Goal: Browse casually: Explore the website without a specific task or goal

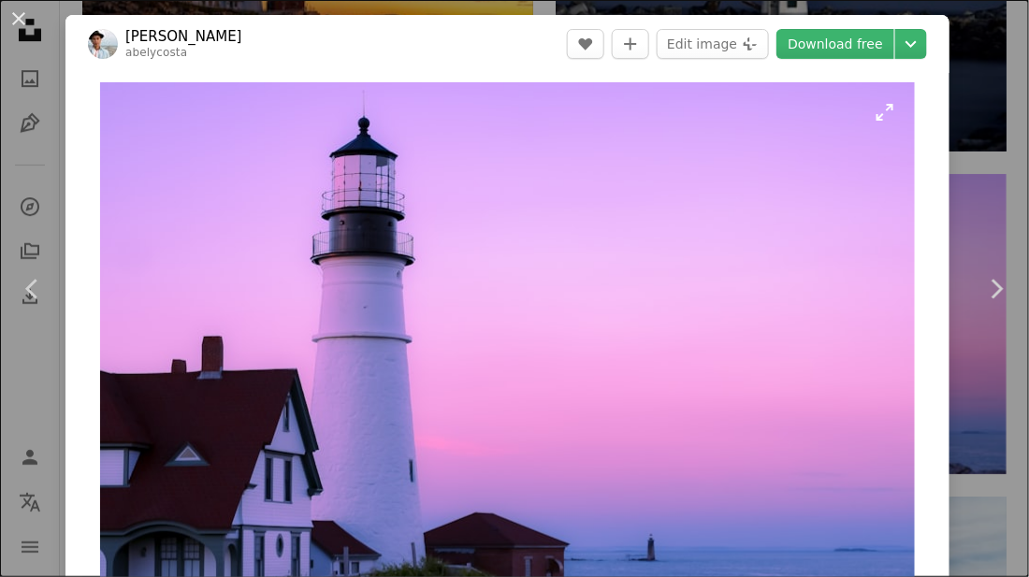
scroll to position [49, 0]
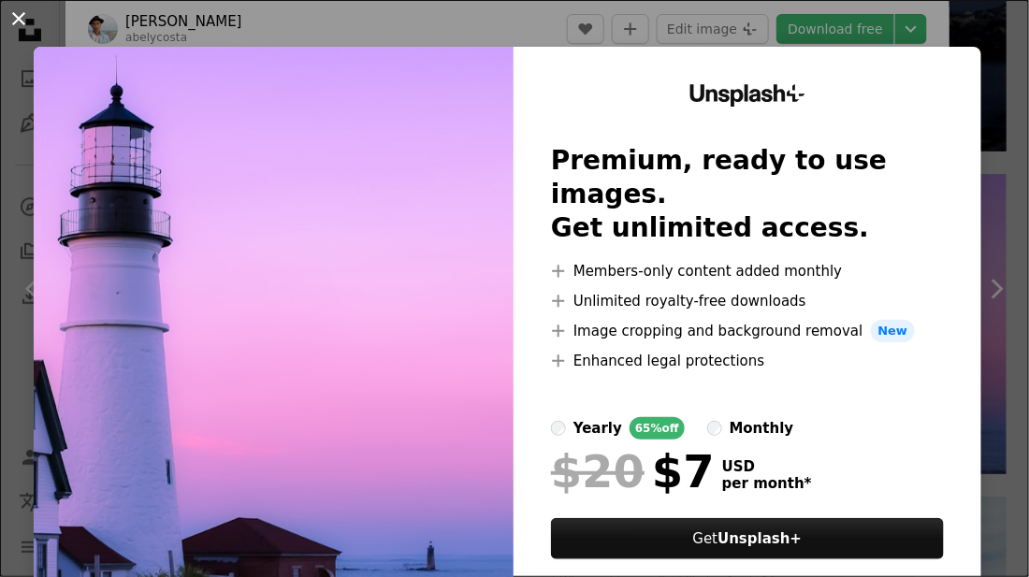
click at [26, 26] on button "An X shape" at bounding box center [18, 18] width 22 height 22
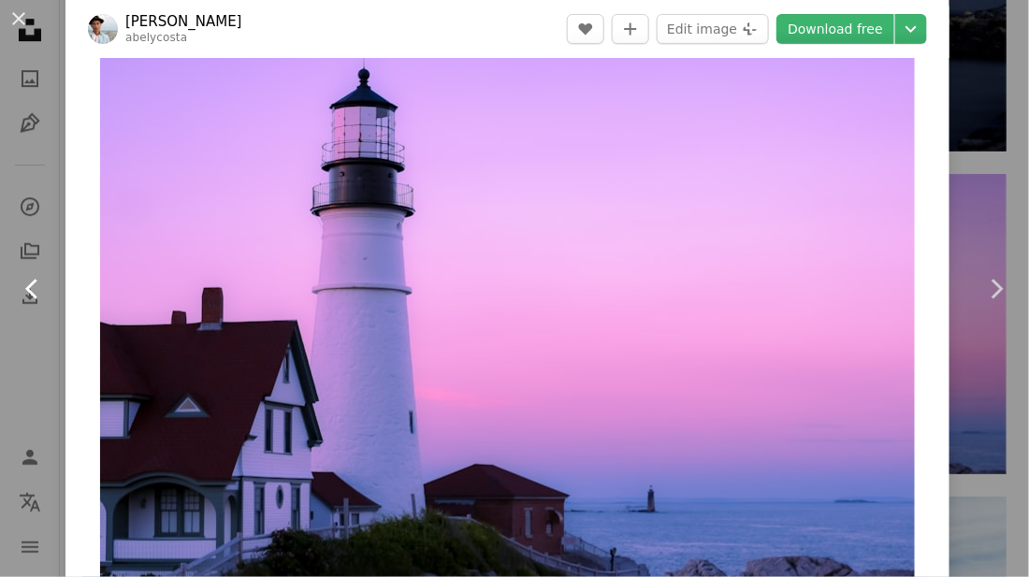
click at [14, 298] on link "Chevron left" at bounding box center [33, 289] width 66 height 180
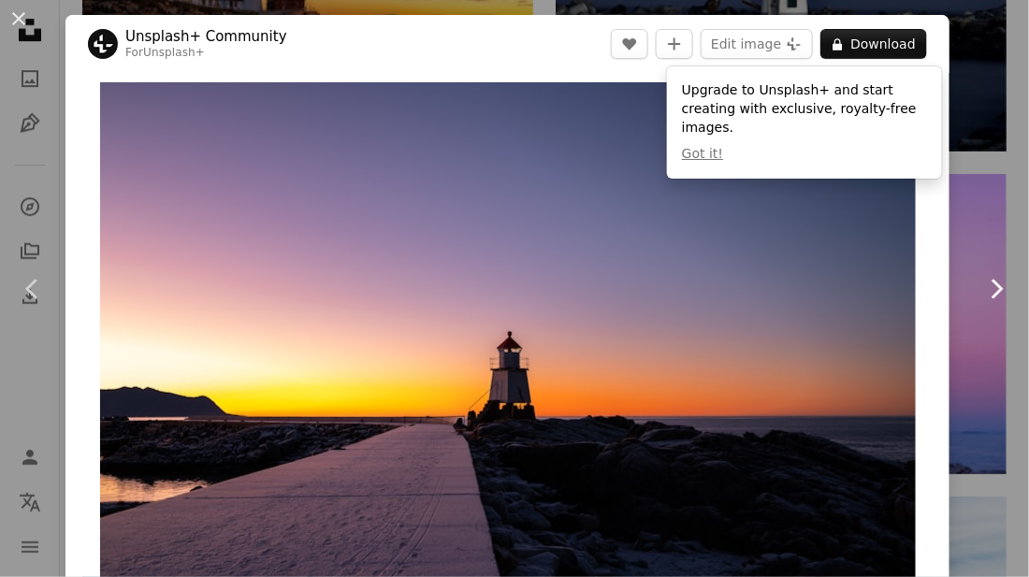
click at [999, 301] on icon "Chevron right" at bounding box center [997, 289] width 30 height 30
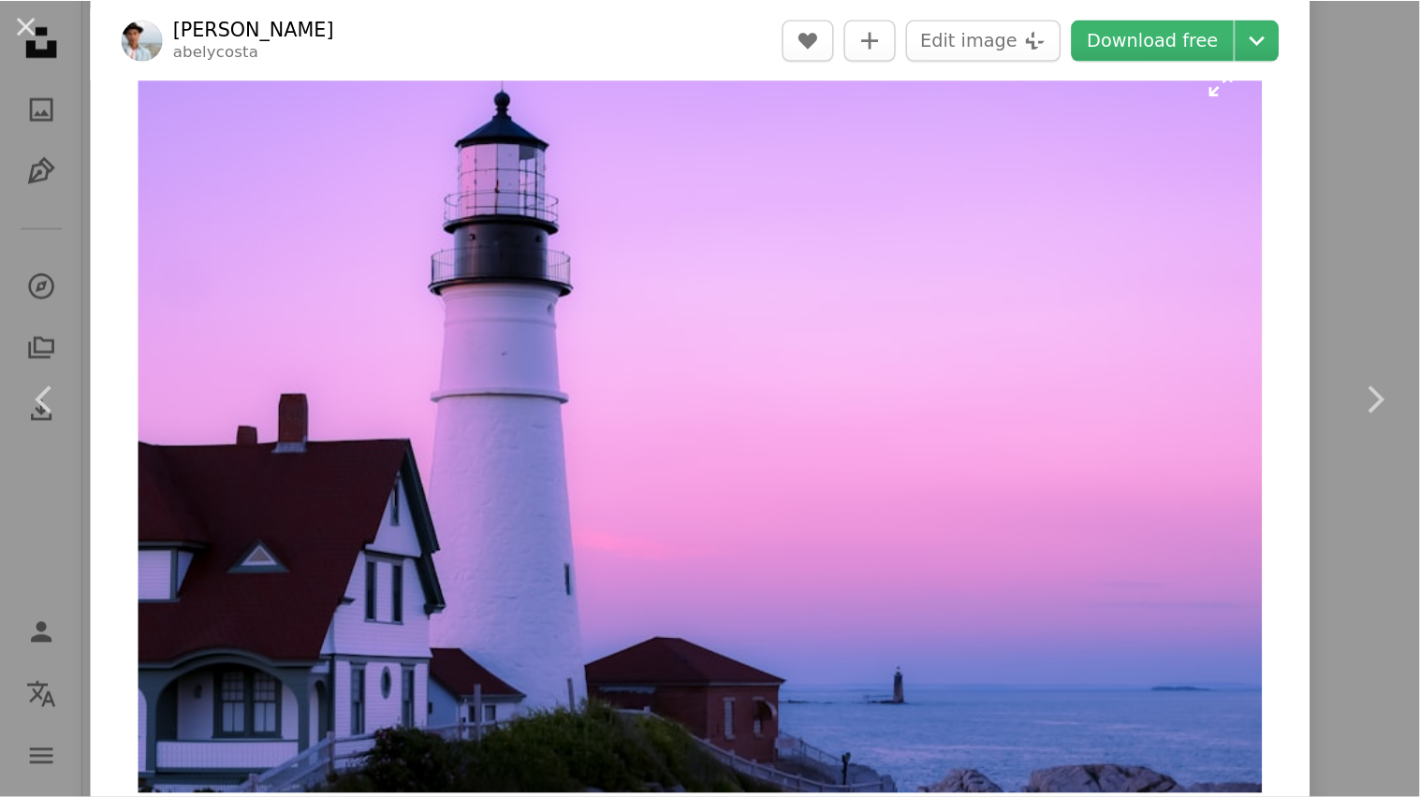
scroll to position [2219, 0]
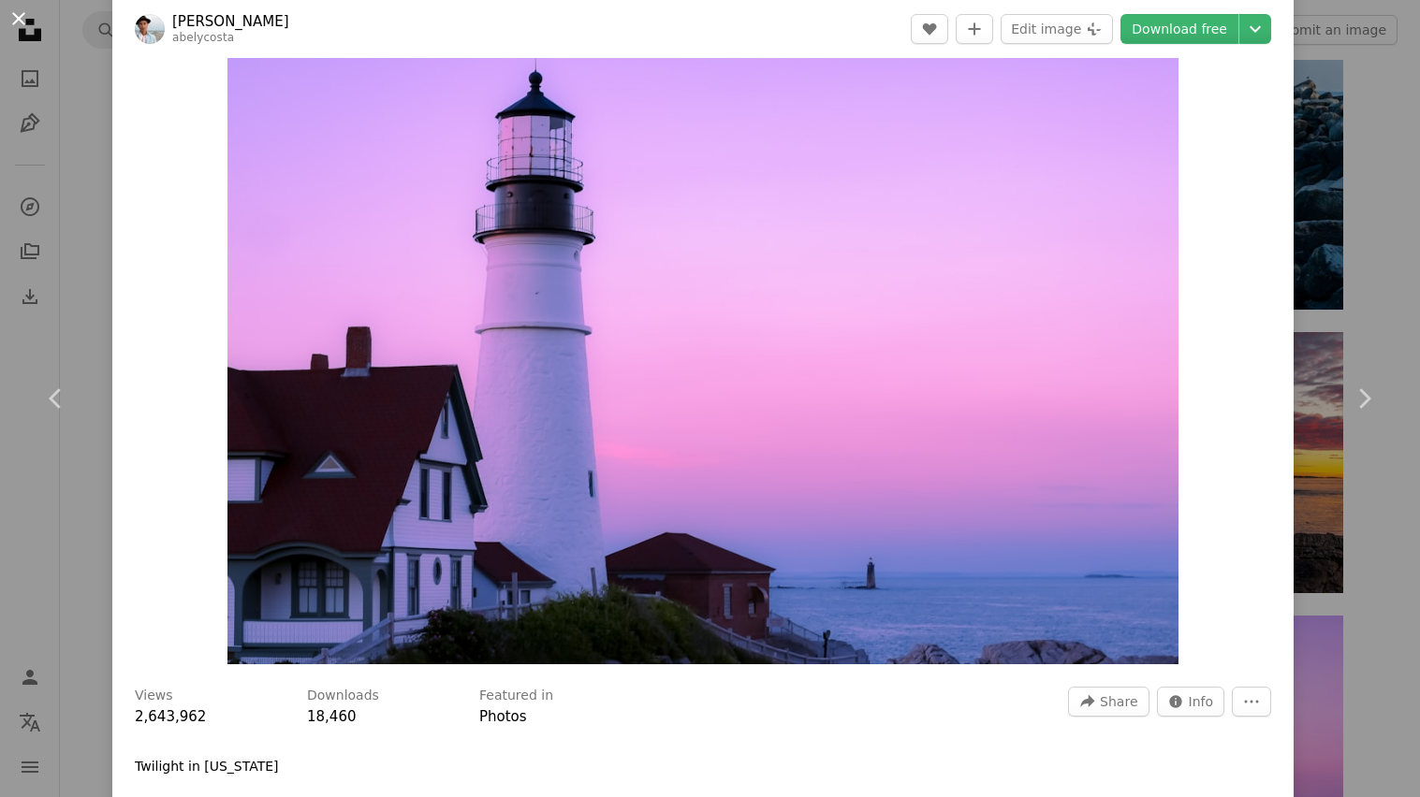
click at [30, 22] on button "An X shape" at bounding box center [18, 18] width 22 height 22
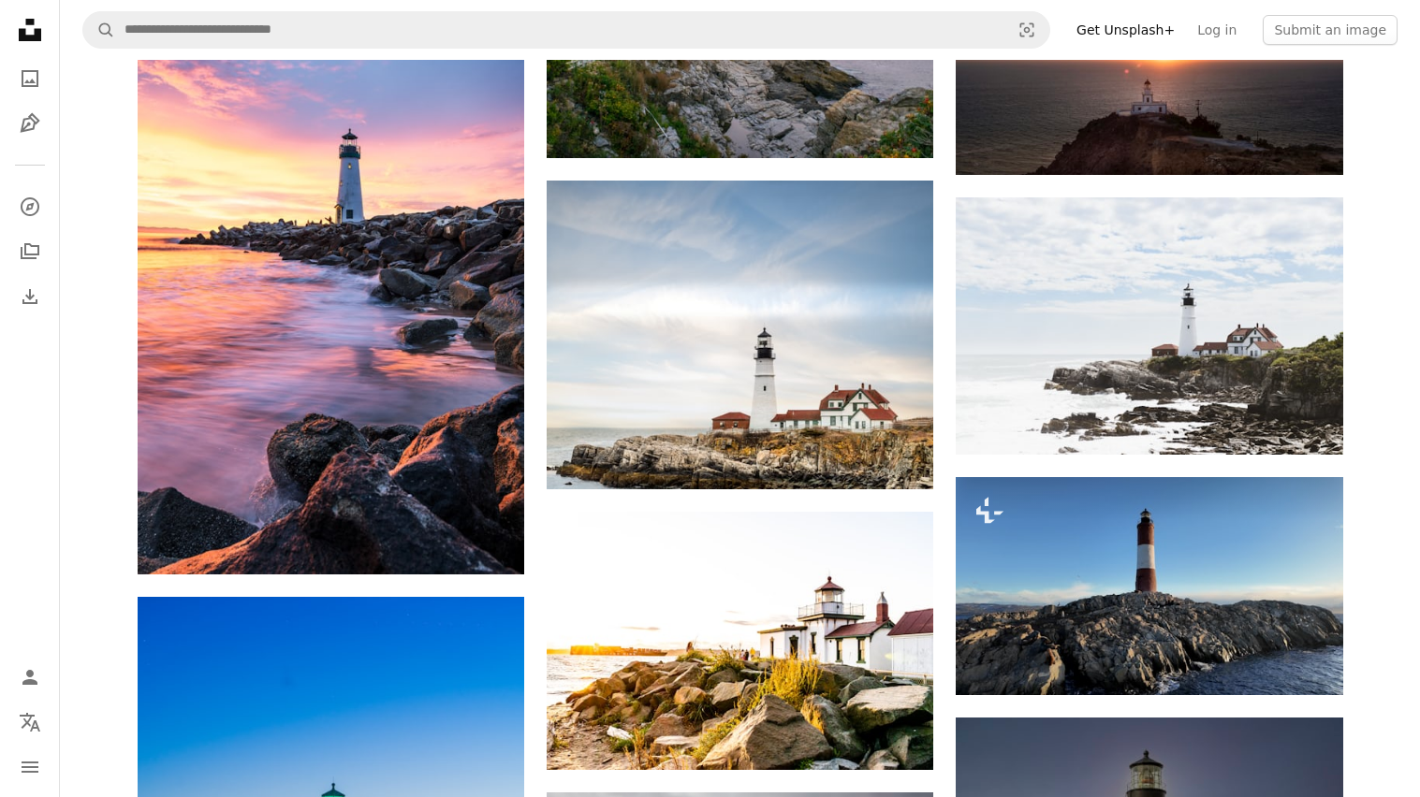
scroll to position [4198, 0]
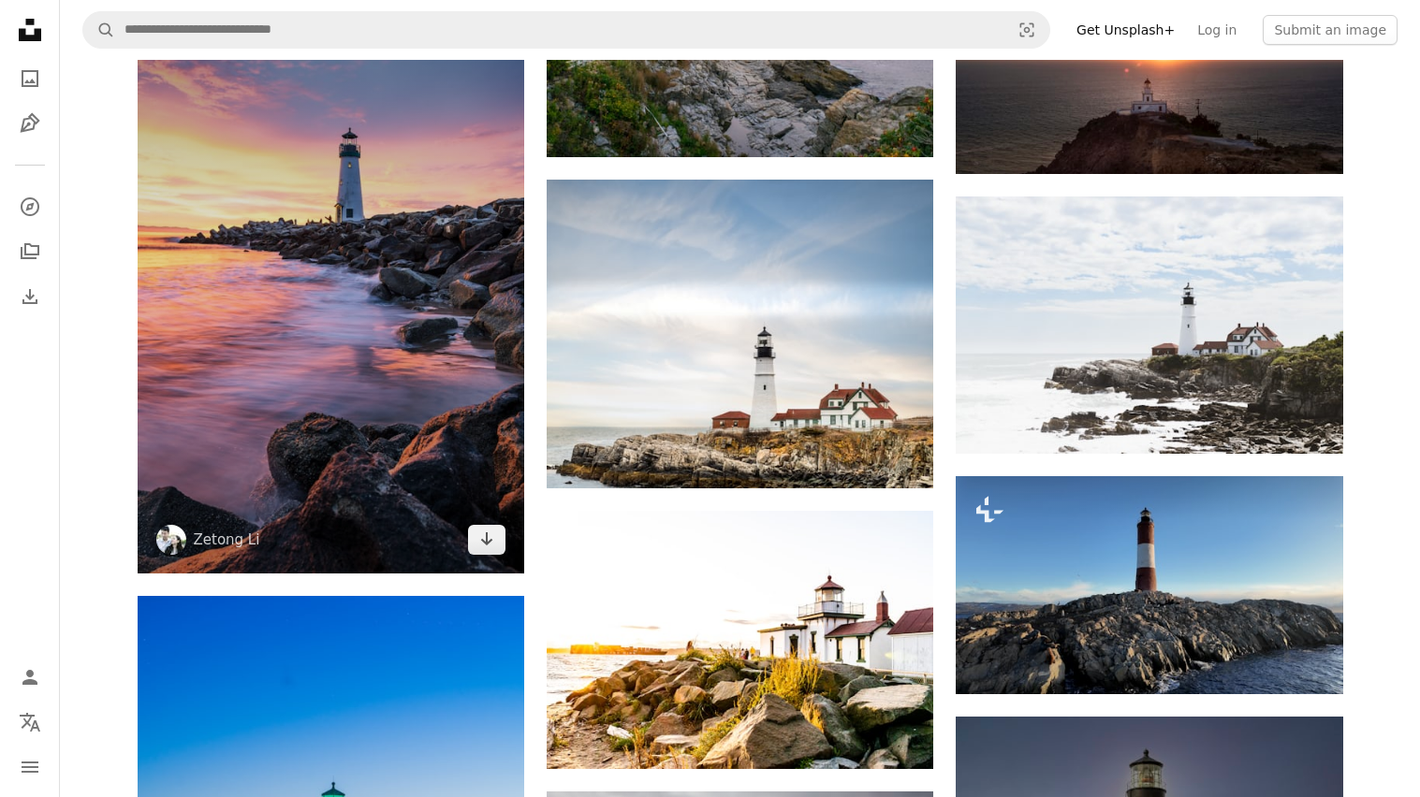
click at [287, 267] on img at bounding box center [331, 289] width 387 height 565
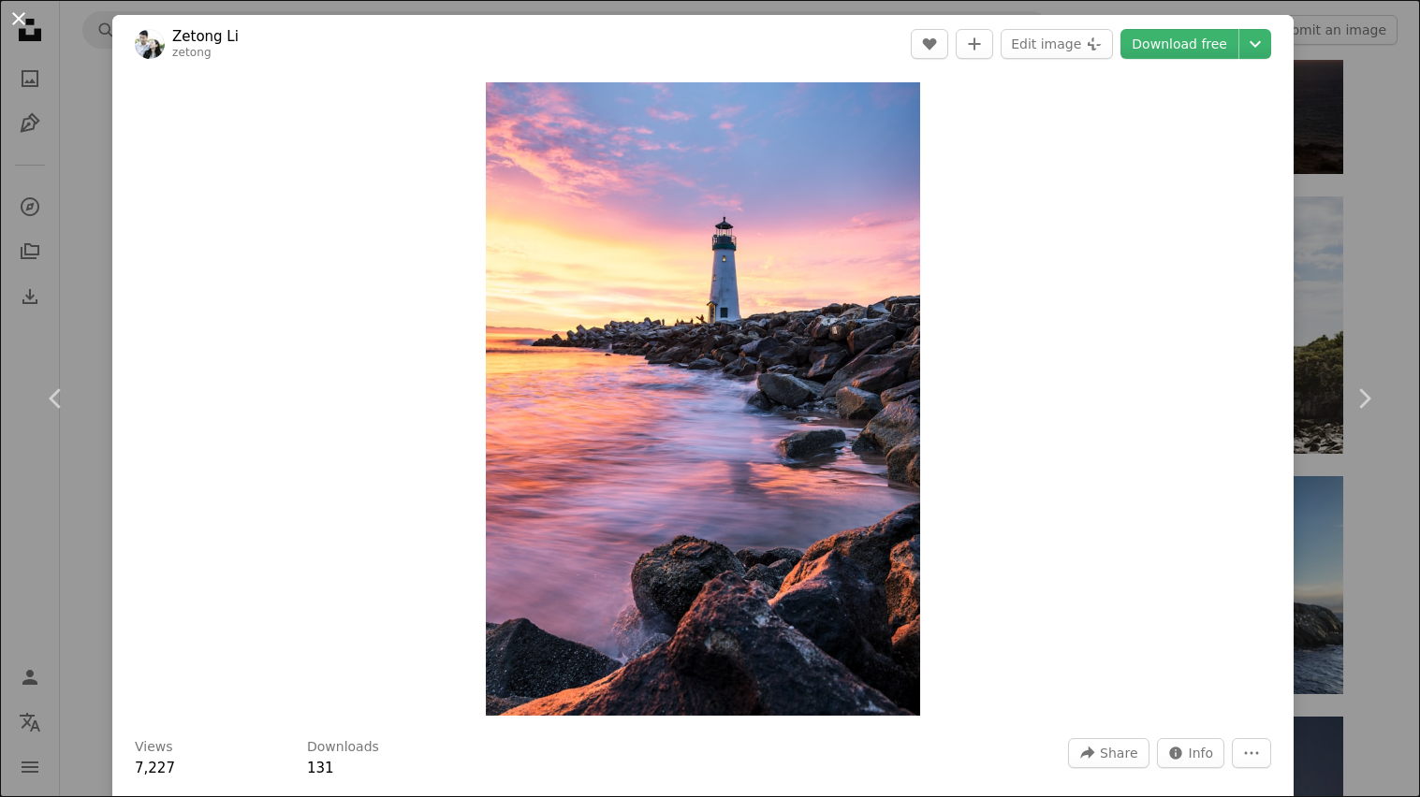
click at [15, 12] on button "An X shape" at bounding box center [18, 18] width 22 height 22
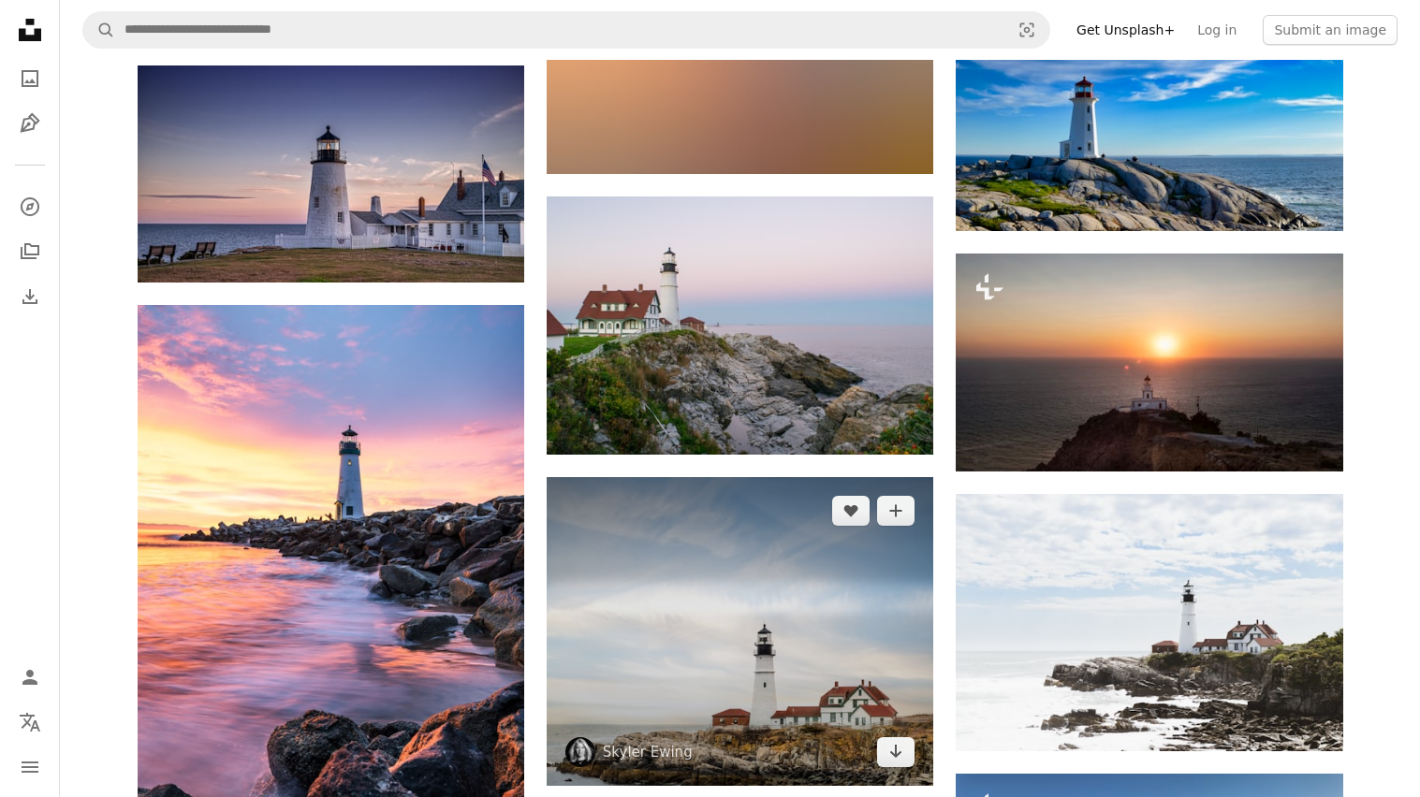
scroll to position [3775, 0]
